Goal: Information Seeking & Learning: Learn about a topic

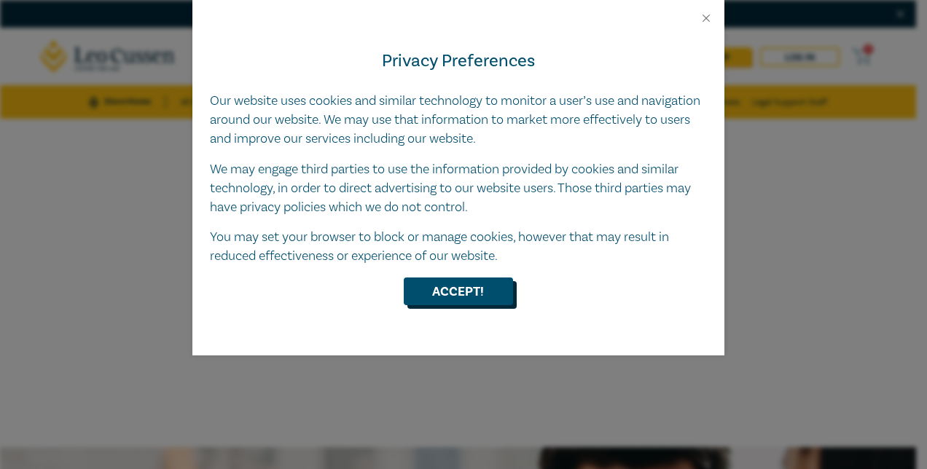
click at [485, 287] on button "Accept!" at bounding box center [458, 292] width 109 height 28
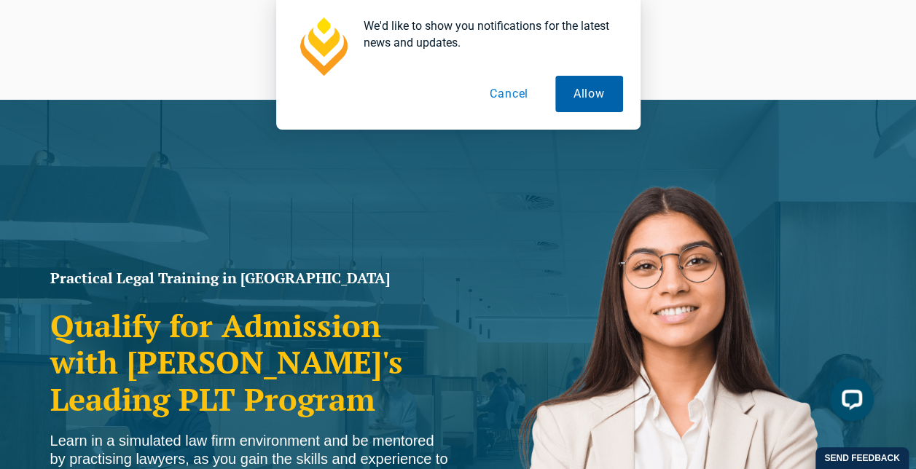
click at [577, 89] on button "Allow" at bounding box center [589, 94] width 68 height 36
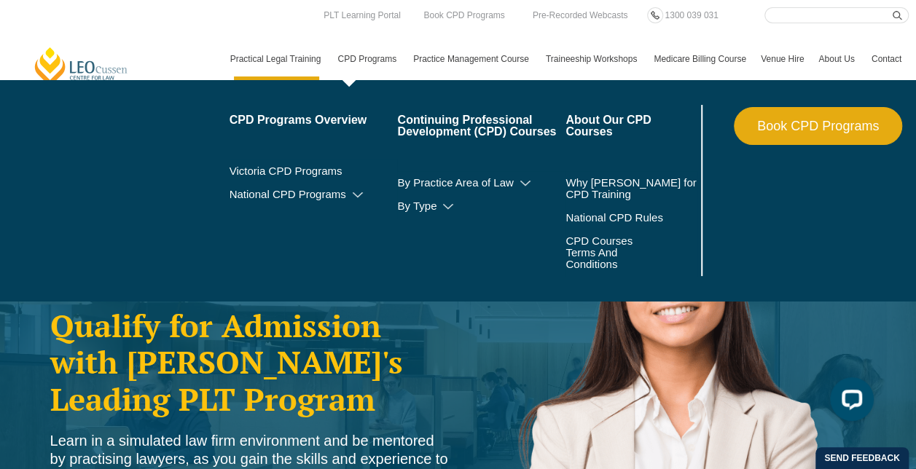
click at [360, 68] on link "CPD Programs" at bounding box center [368, 59] width 76 height 42
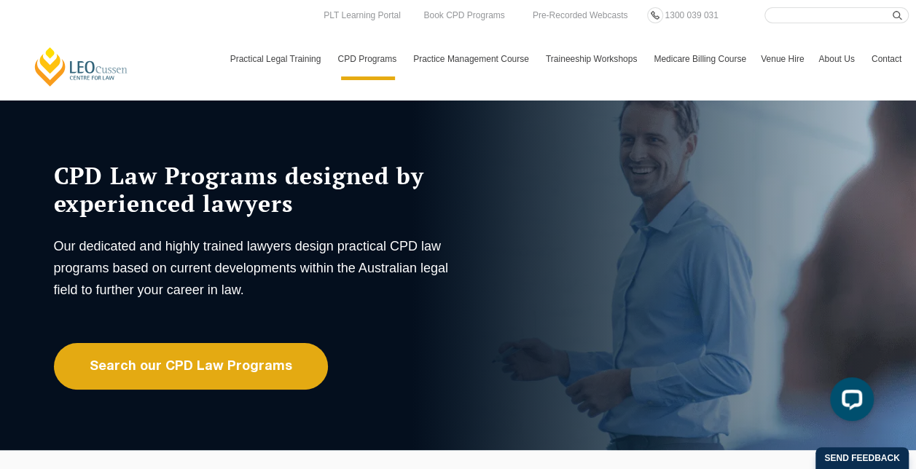
click at [807, 18] on input "Search here" at bounding box center [836, 15] width 144 height 16
type input "plain english"
click at [893, 7] on button "submit" at bounding box center [901, 15] width 16 height 16
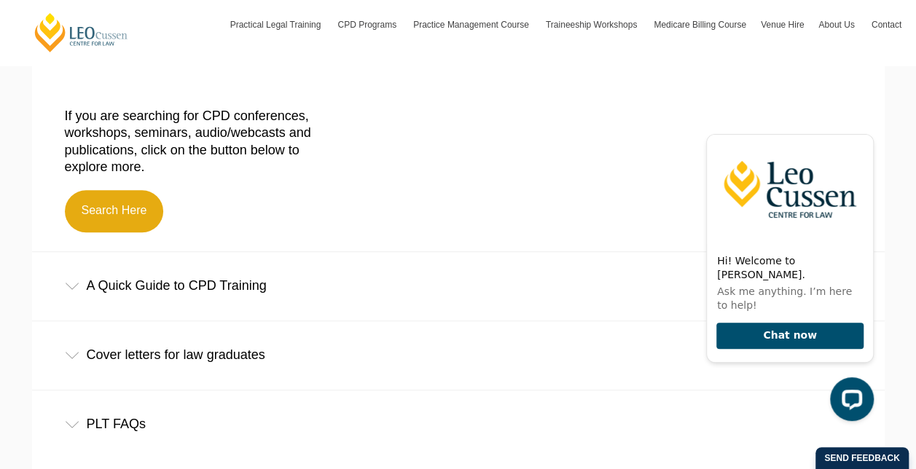
scroll to position [391, 0]
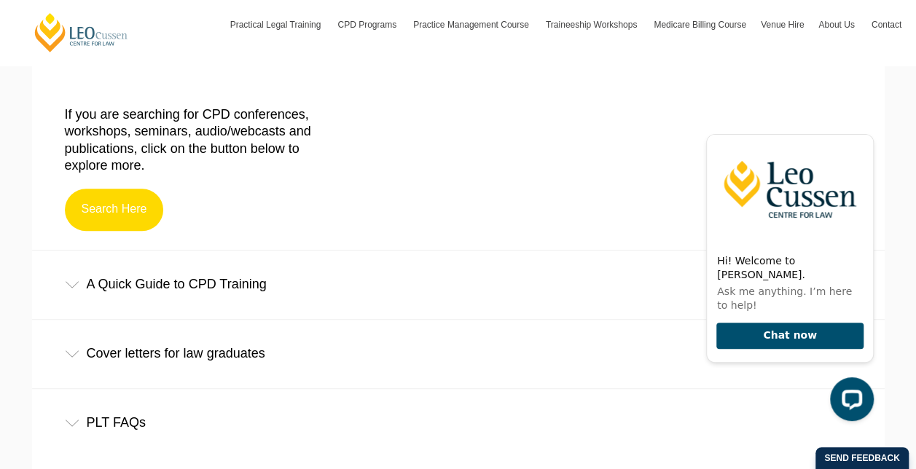
click at [138, 205] on link "Search Here" at bounding box center [114, 210] width 99 height 42
